Goal: Task Accomplishment & Management: Use online tool/utility

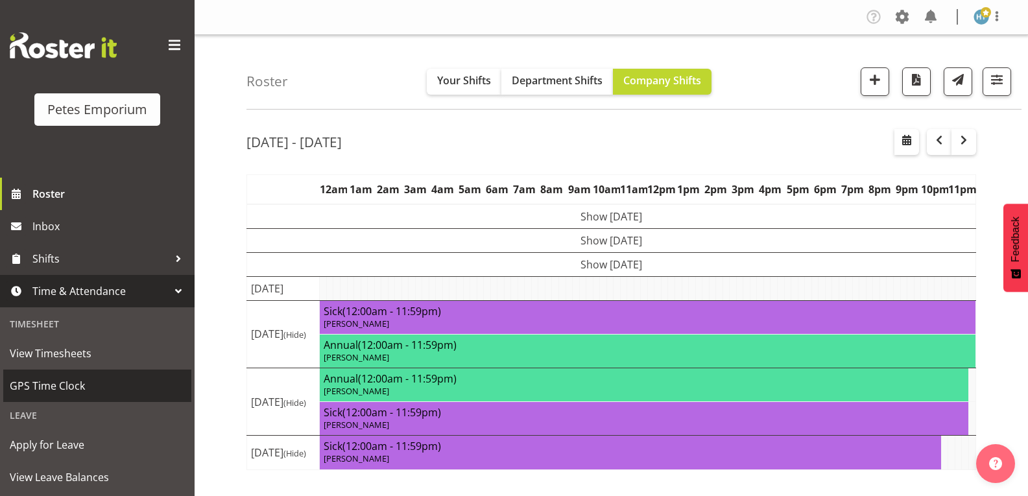
click at [71, 386] on span "GPS Time Clock" at bounding box center [97, 385] width 175 height 19
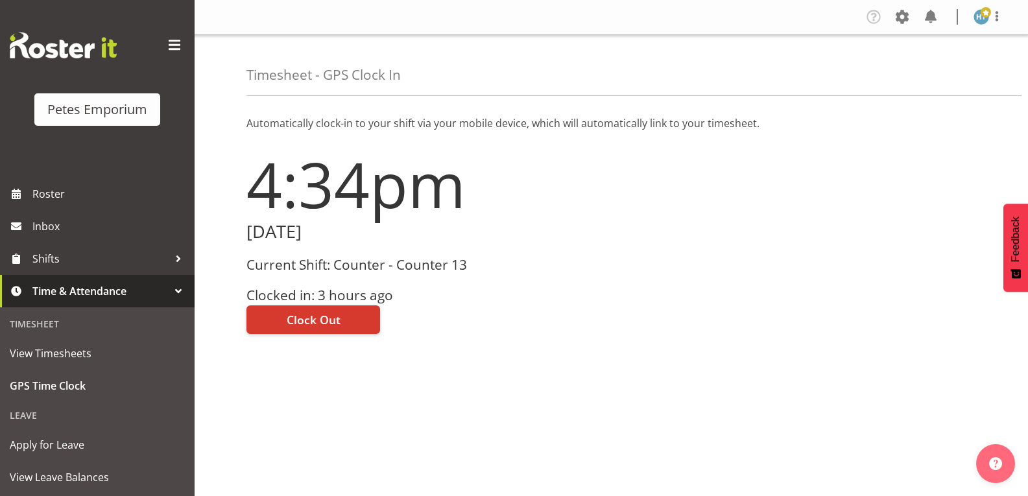
click at [345, 322] on button "Clock Out" at bounding box center [313, 319] width 134 height 29
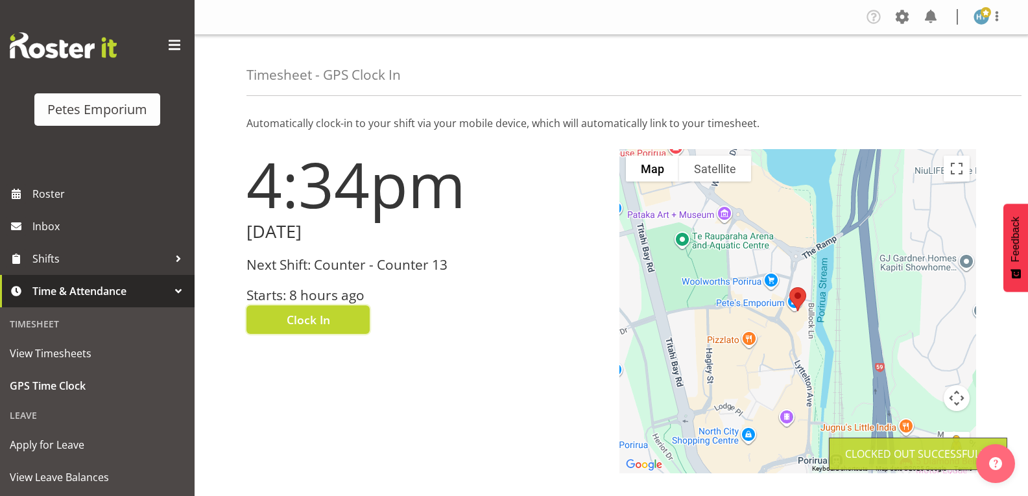
click at [982, 19] on img at bounding box center [981, 17] width 16 height 16
click at [924, 74] on link "Log Out" at bounding box center [942, 67] width 124 height 23
